Goal: Find contact information: Find contact information

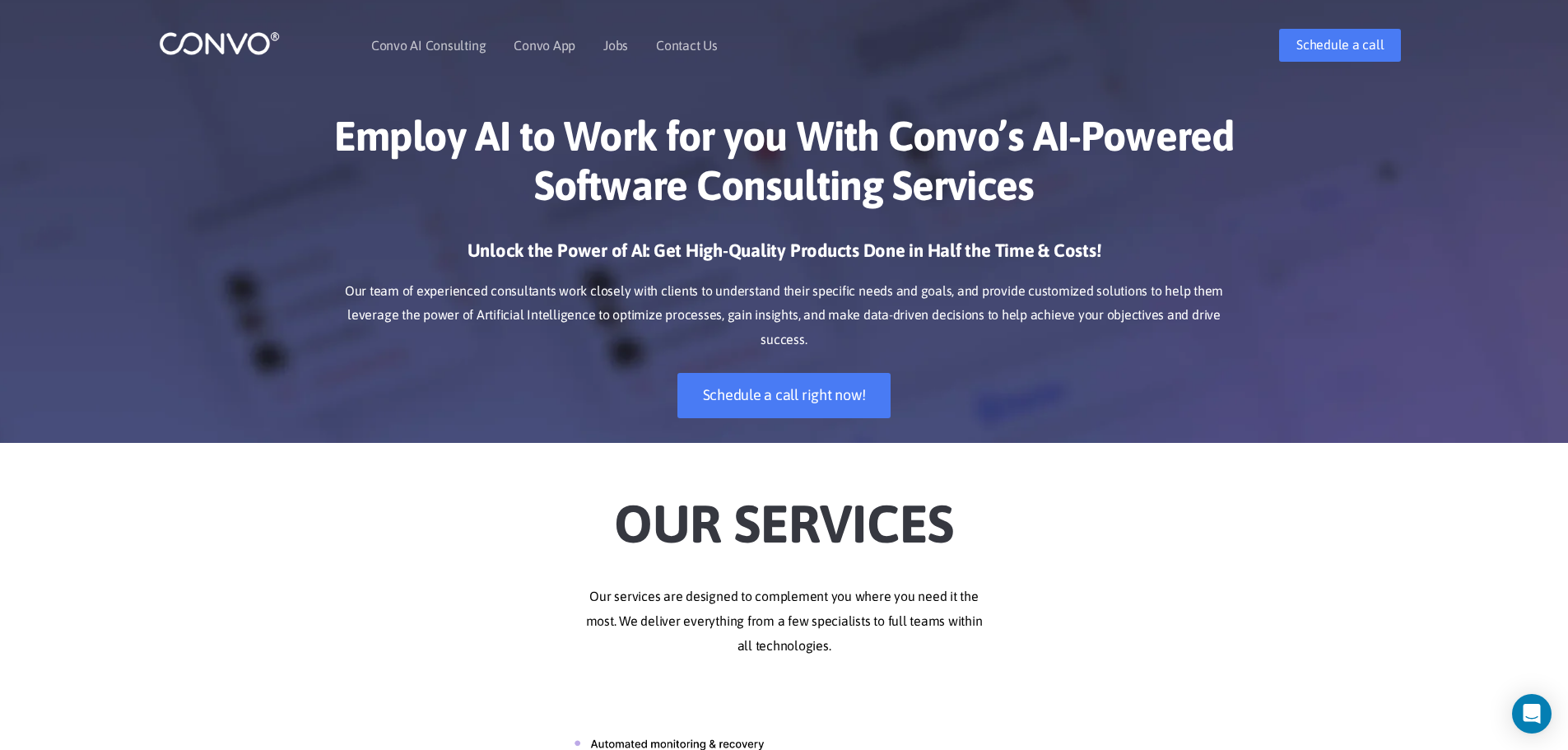
click at [1143, 279] on p "Our team of experienced consultants work closely with clients to understand the…" at bounding box center [784, 316] width 914 height 74
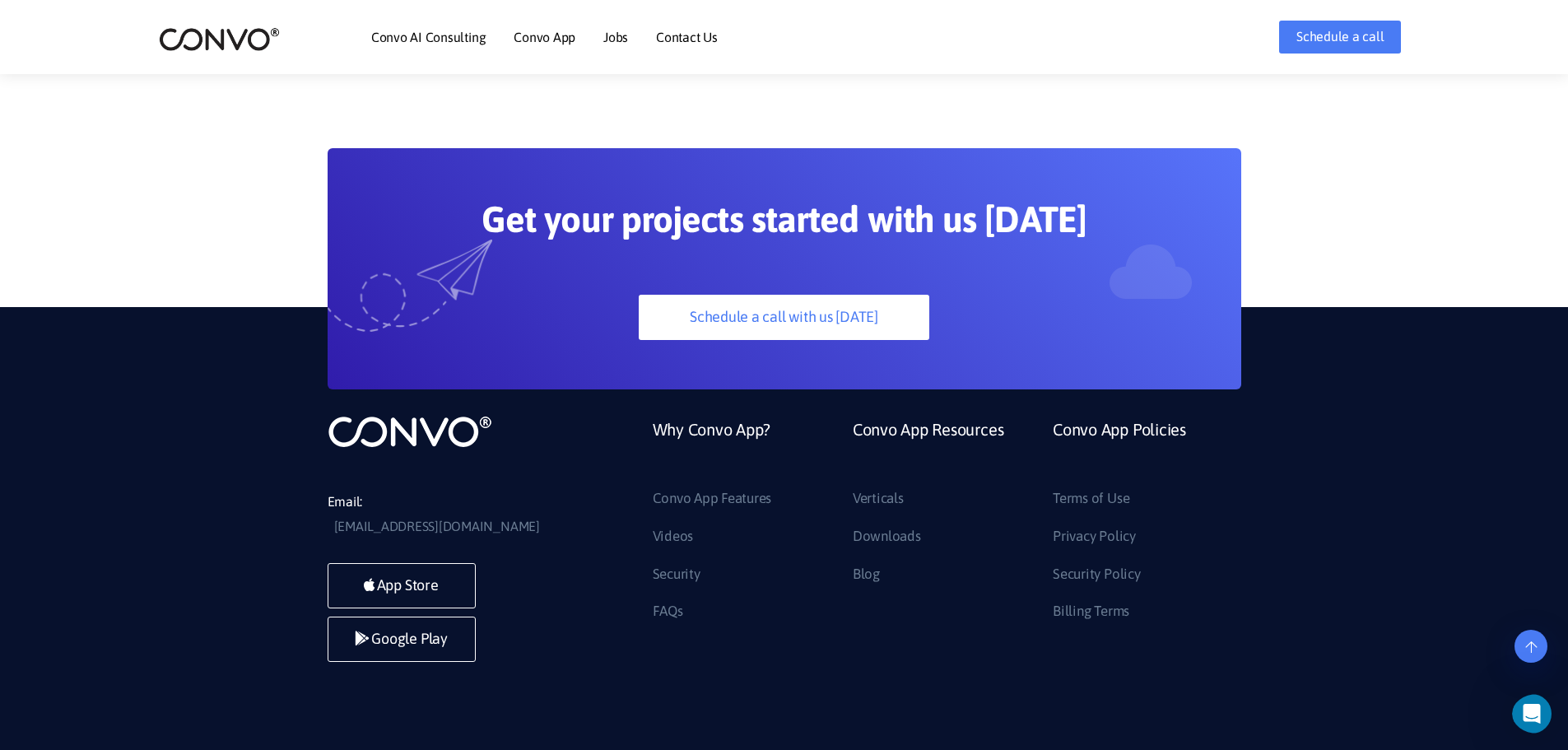
scroll to position [4615, 0]
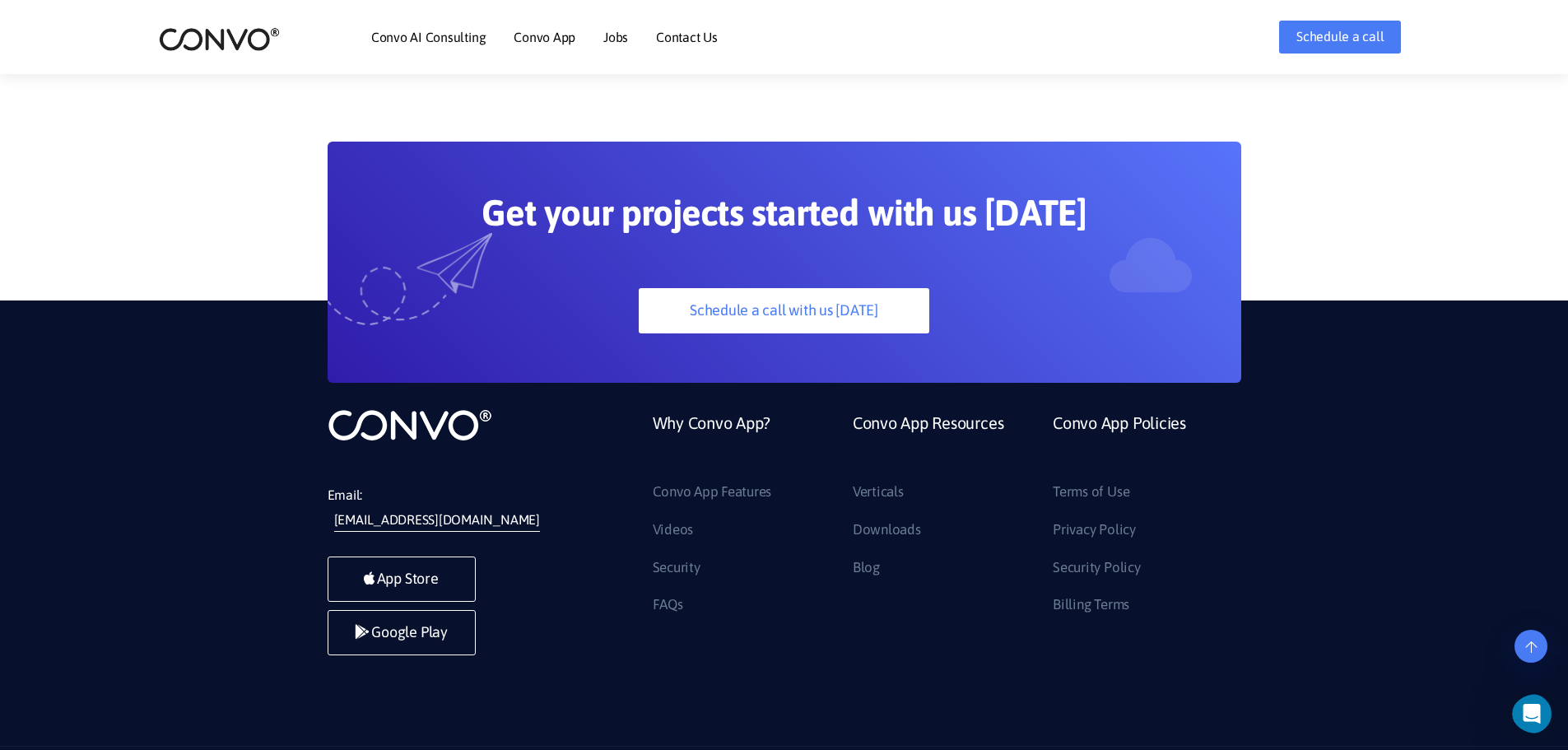
click at [426, 508] on link "[EMAIL_ADDRESS][DOMAIN_NAME]" at bounding box center [437, 520] width 206 height 25
click at [874, 578] on li "Convo App Resources Verticals Downloads Blog" at bounding box center [940, 512] width 200 height 210
click at [663, 38] on link "Contact Us" at bounding box center [687, 37] width 62 height 13
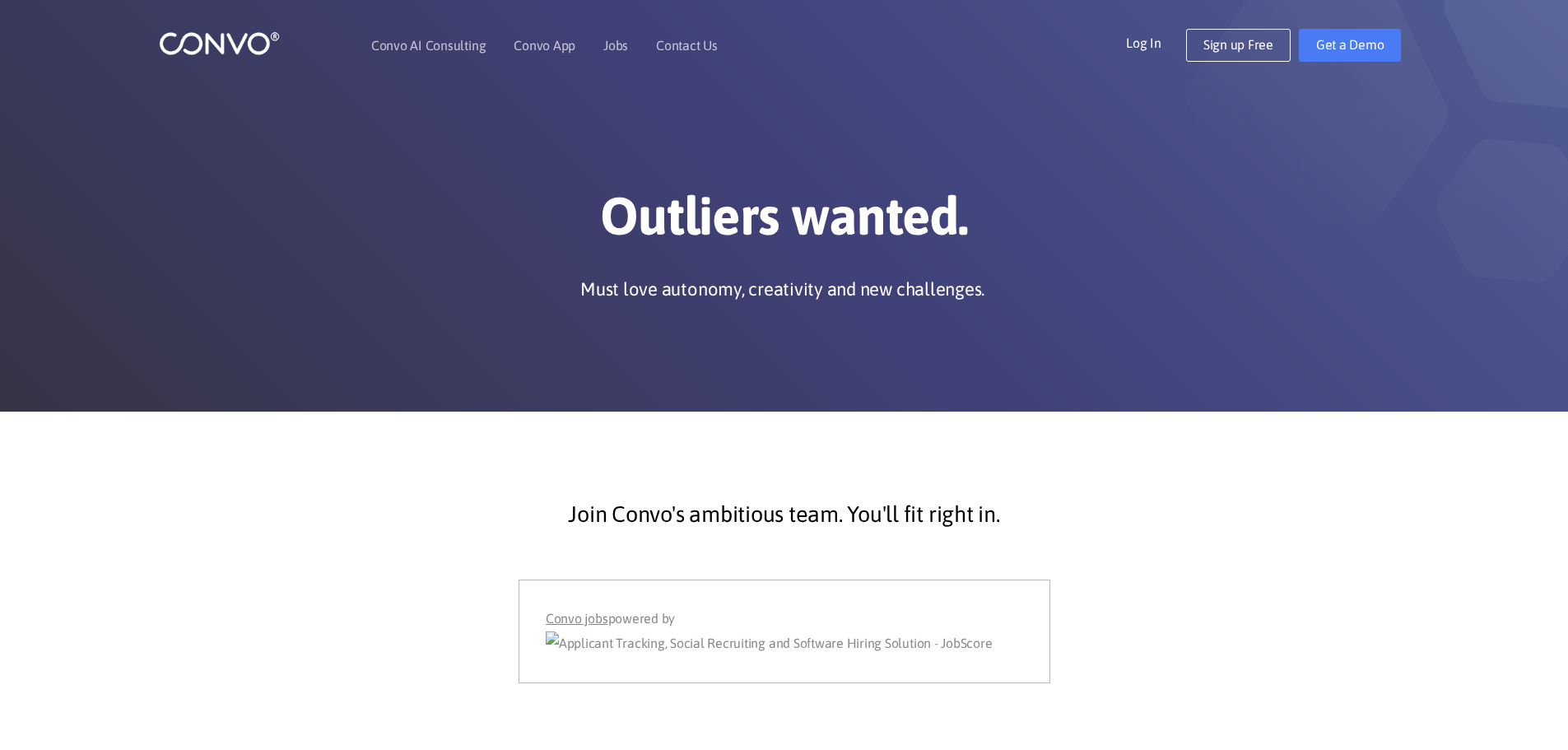
click at [435, 478] on div "Join Convo's ambitious team. You'll fit right in. Convo jobs powered by" at bounding box center [784, 573] width 914 height 222
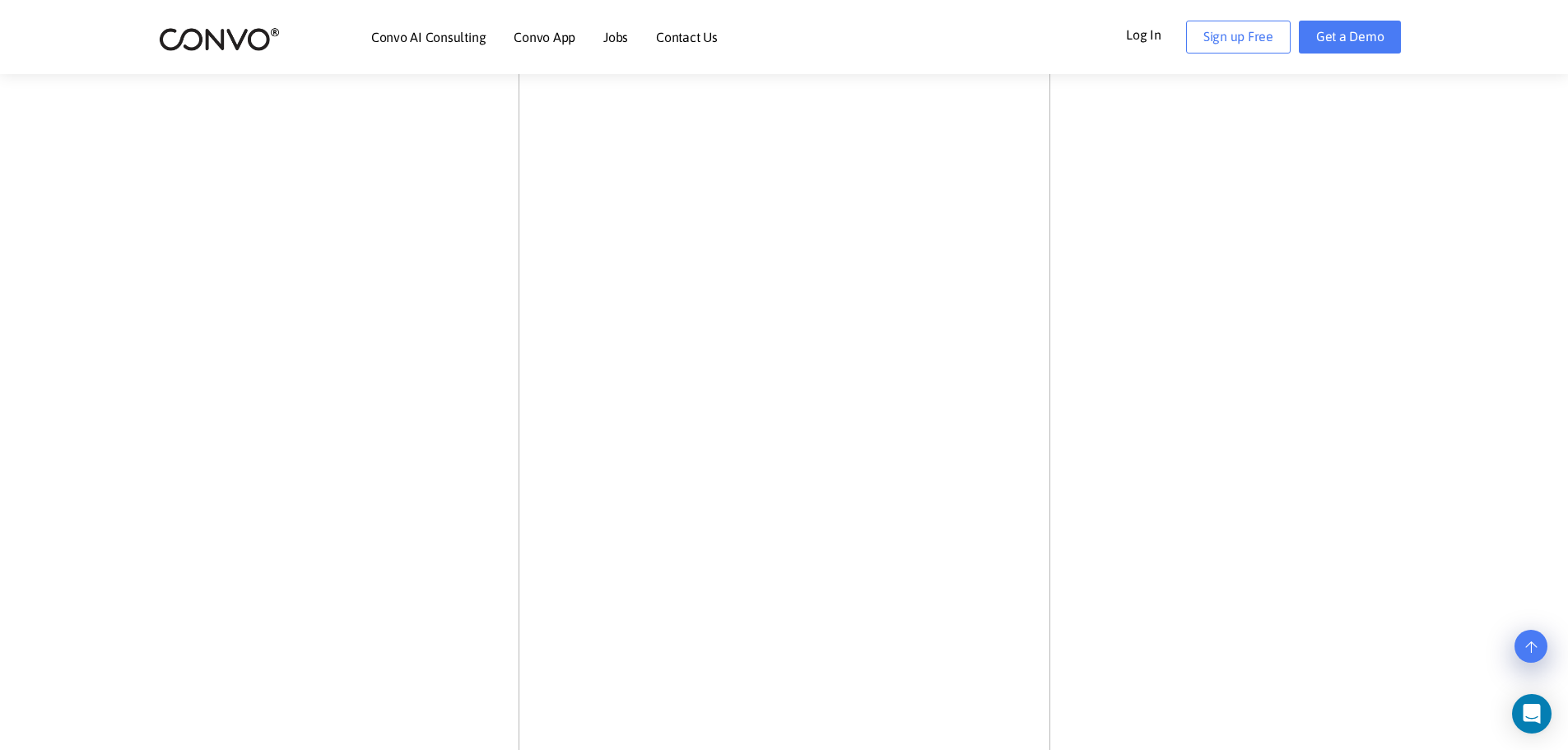
scroll to position [494, 0]
click at [1269, 280] on section "Join Convo's ambitious team. You'll fit right in." at bounding box center [784, 467] width 1568 height 1099
